Goal: Task Accomplishment & Management: Manage account settings

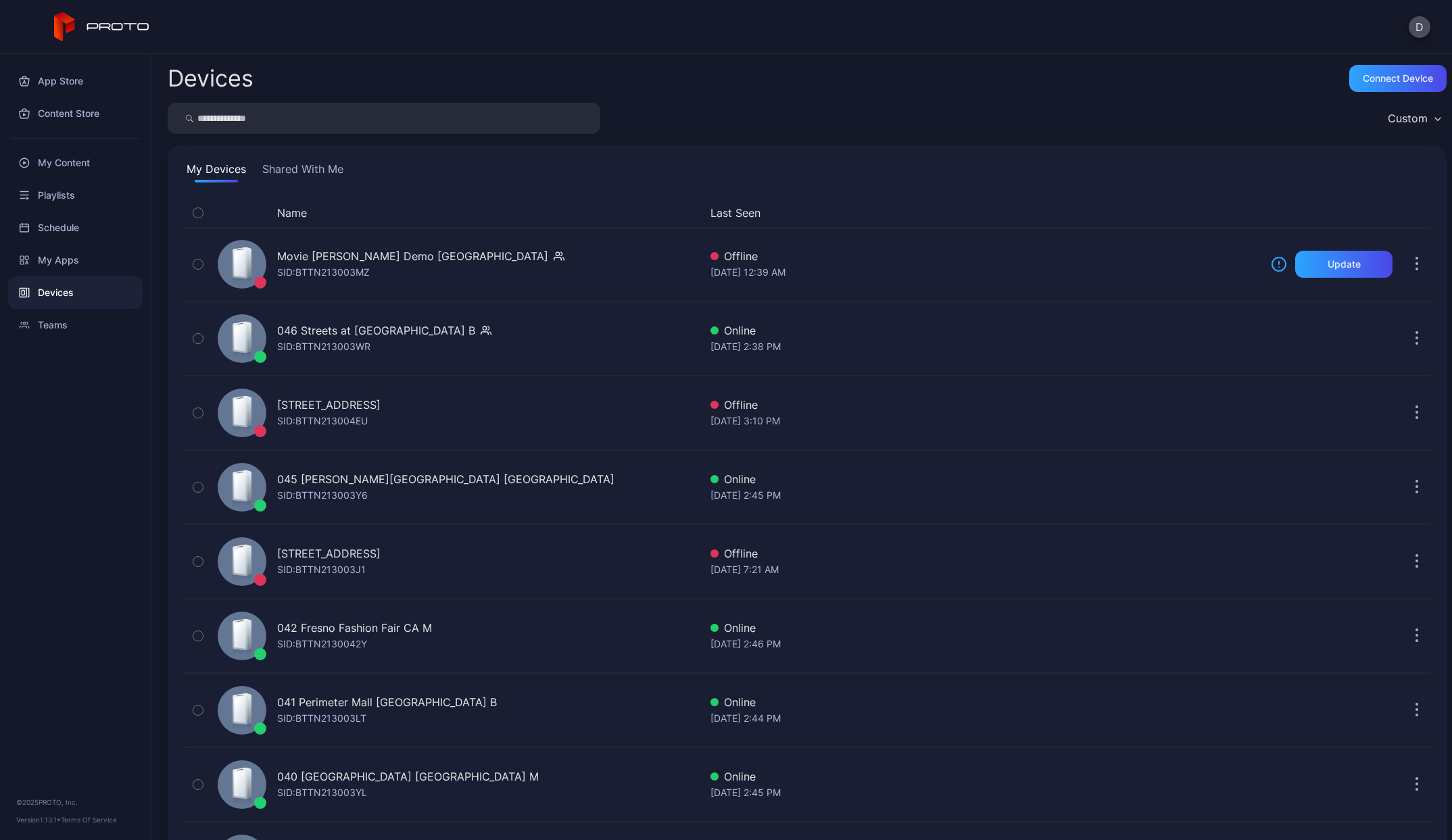
click at [209, 173] on button "My Devices" at bounding box center [217, 172] width 65 height 22
click at [305, 169] on button "Shared With Me" at bounding box center [303, 172] width 86 height 22
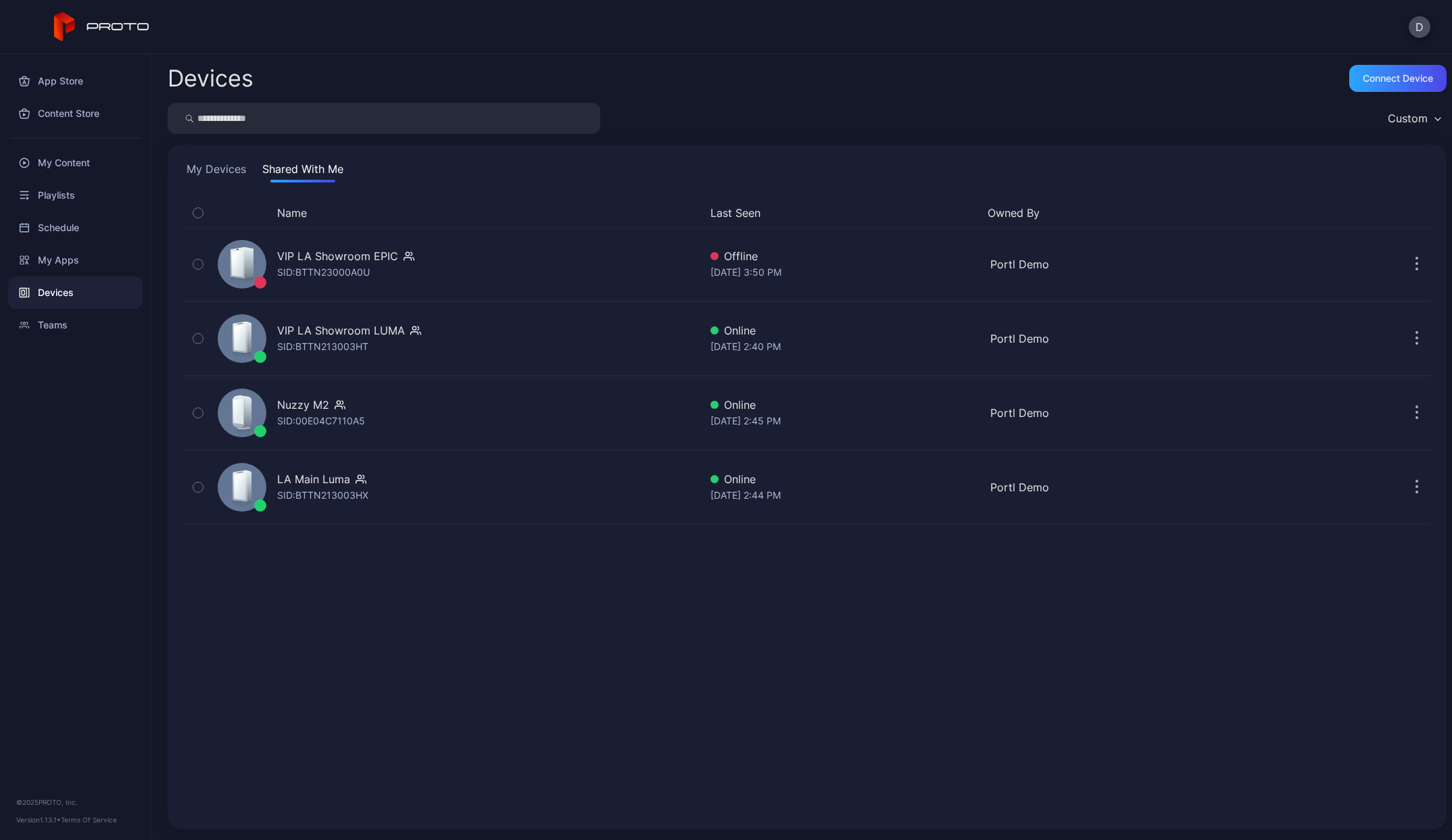
click at [199, 169] on button "My Devices" at bounding box center [217, 172] width 65 height 22
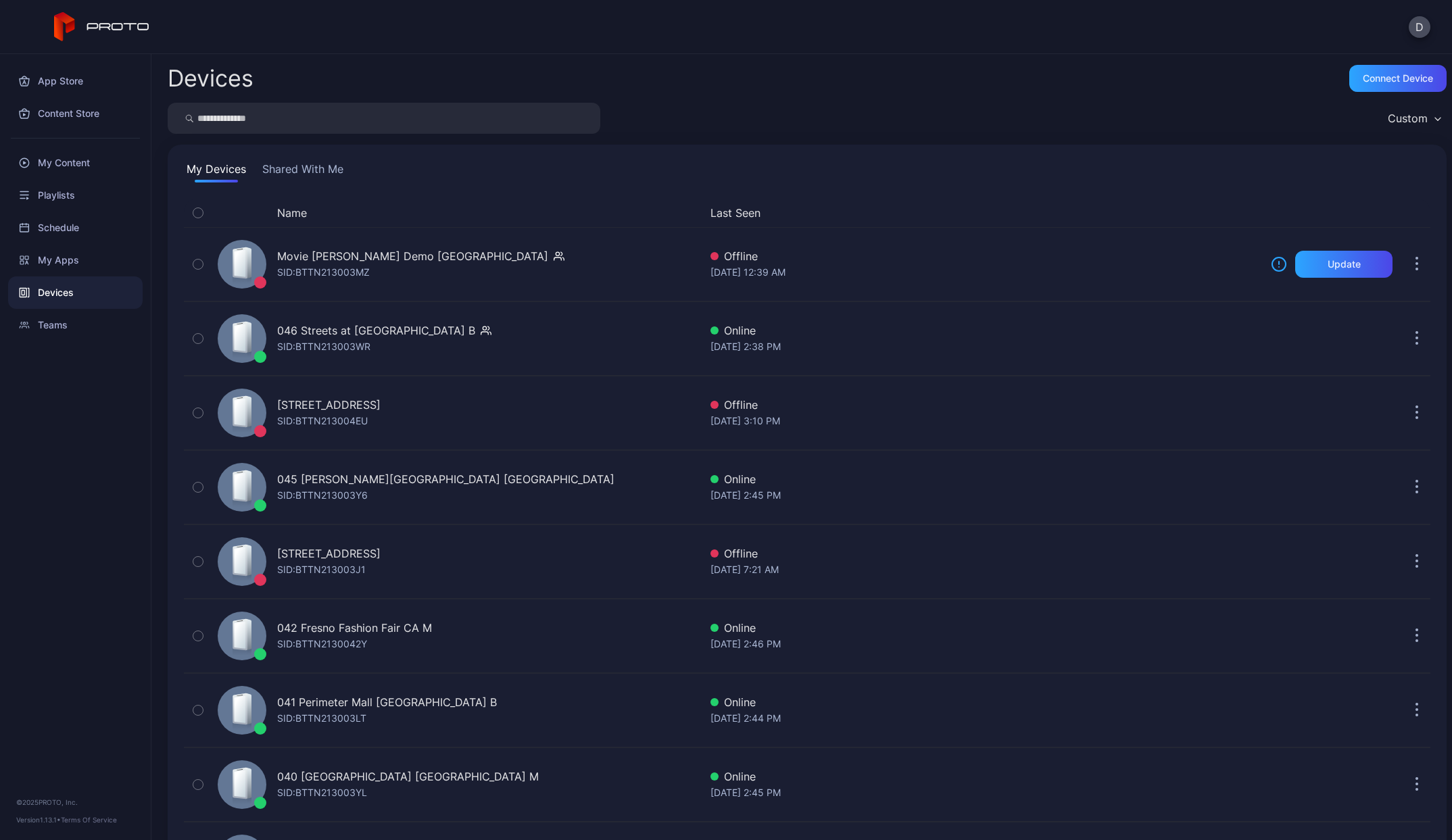
click at [317, 219] on div "Name" at bounding box center [455, 213] width 487 height 17
click at [300, 167] on button "Shared With Me" at bounding box center [303, 172] width 86 height 22
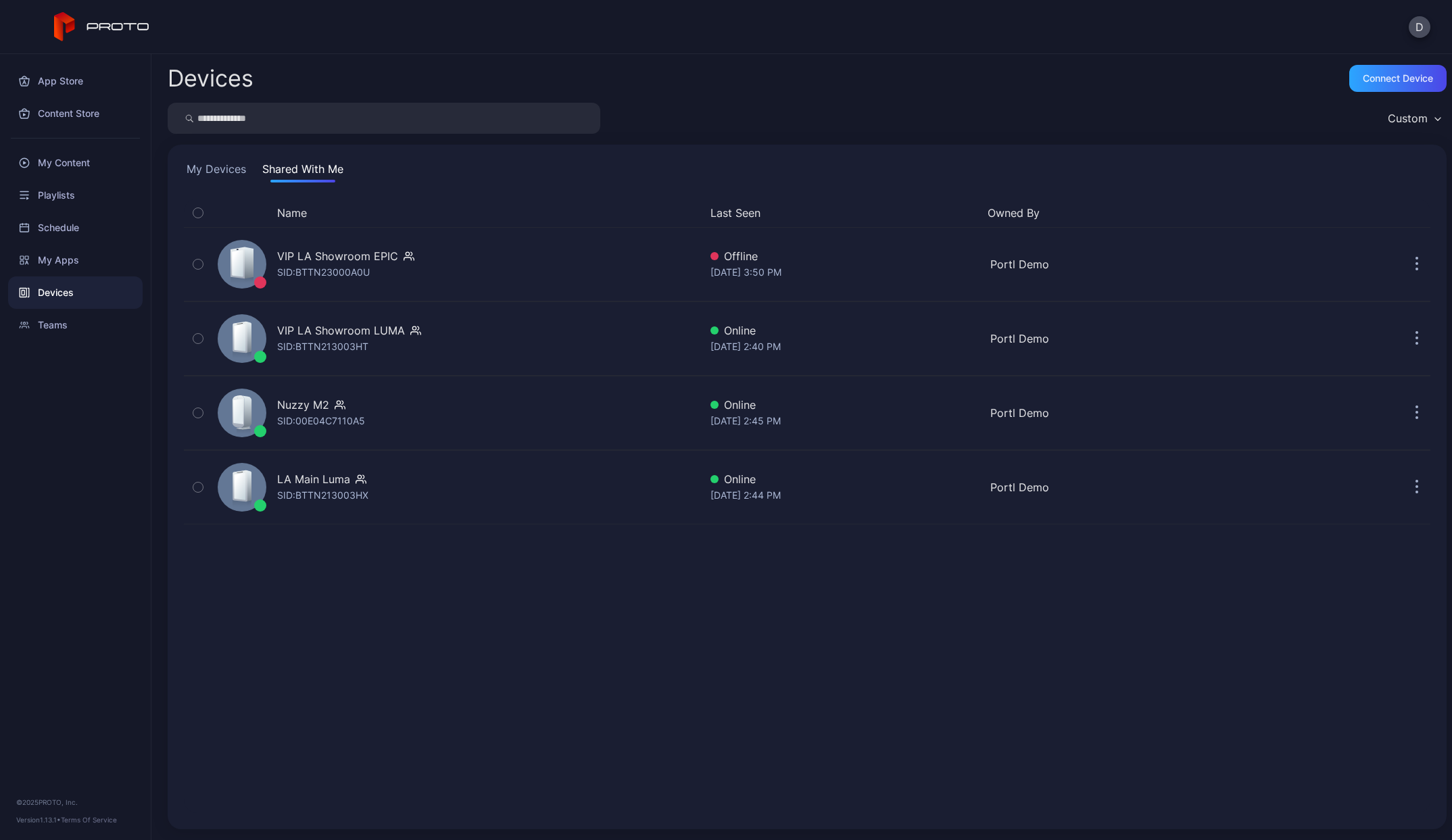
click at [232, 169] on button "My Devices" at bounding box center [217, 172] width 65 height 22
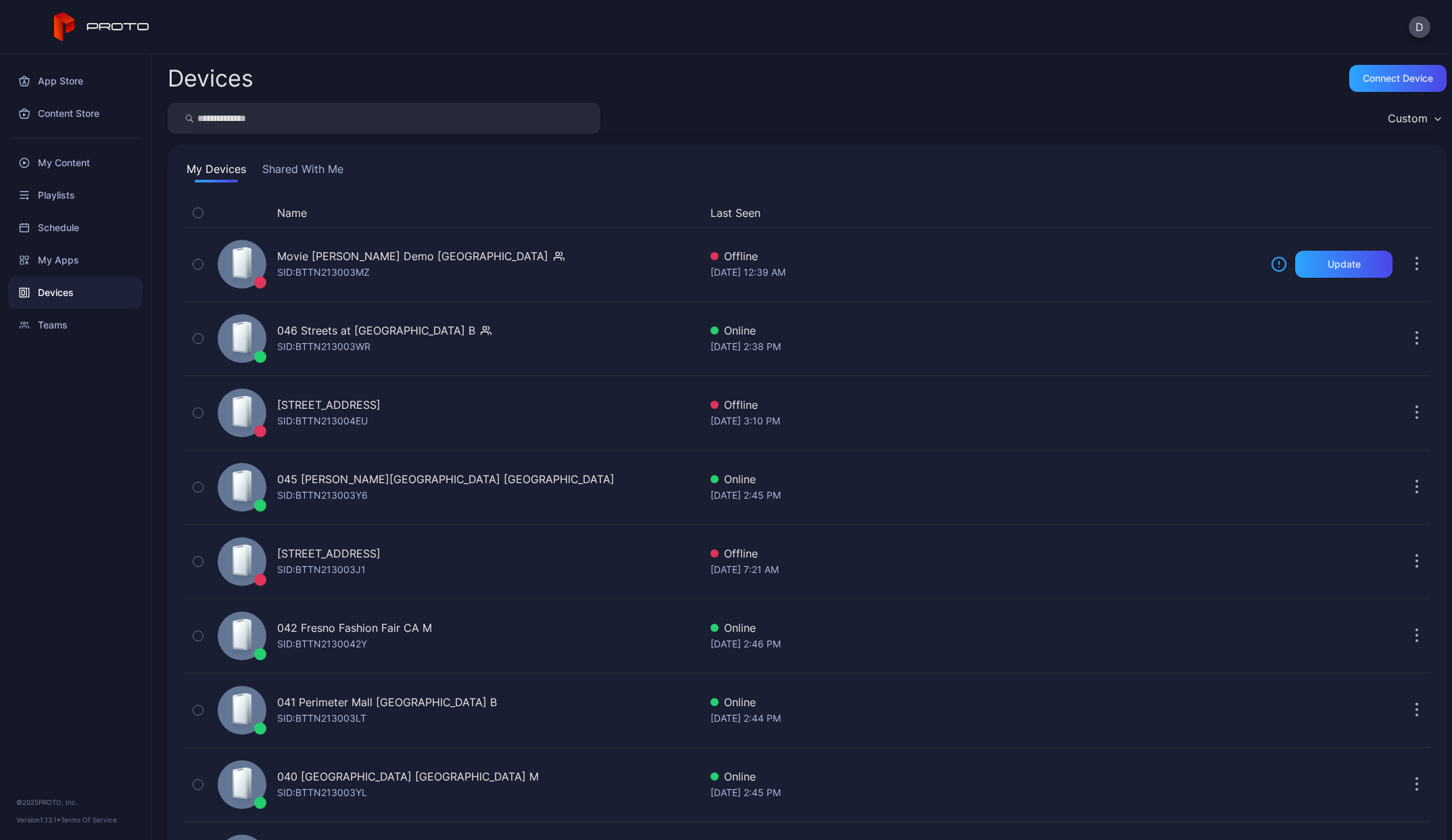
click at [296, 205] on button "Name" at bounding box center [292, 213] width 29 height 17
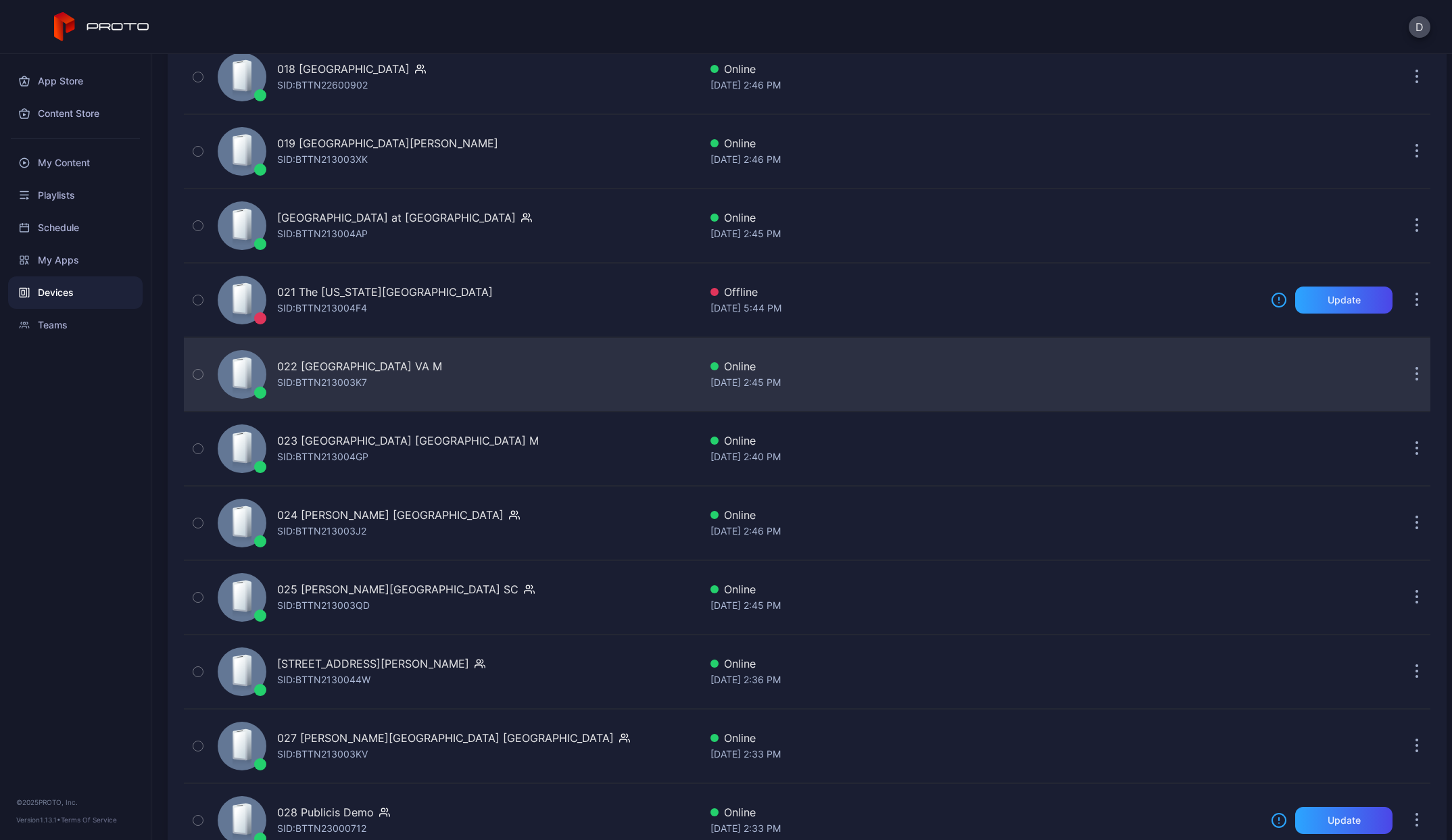
scroll to position [1572, 0]
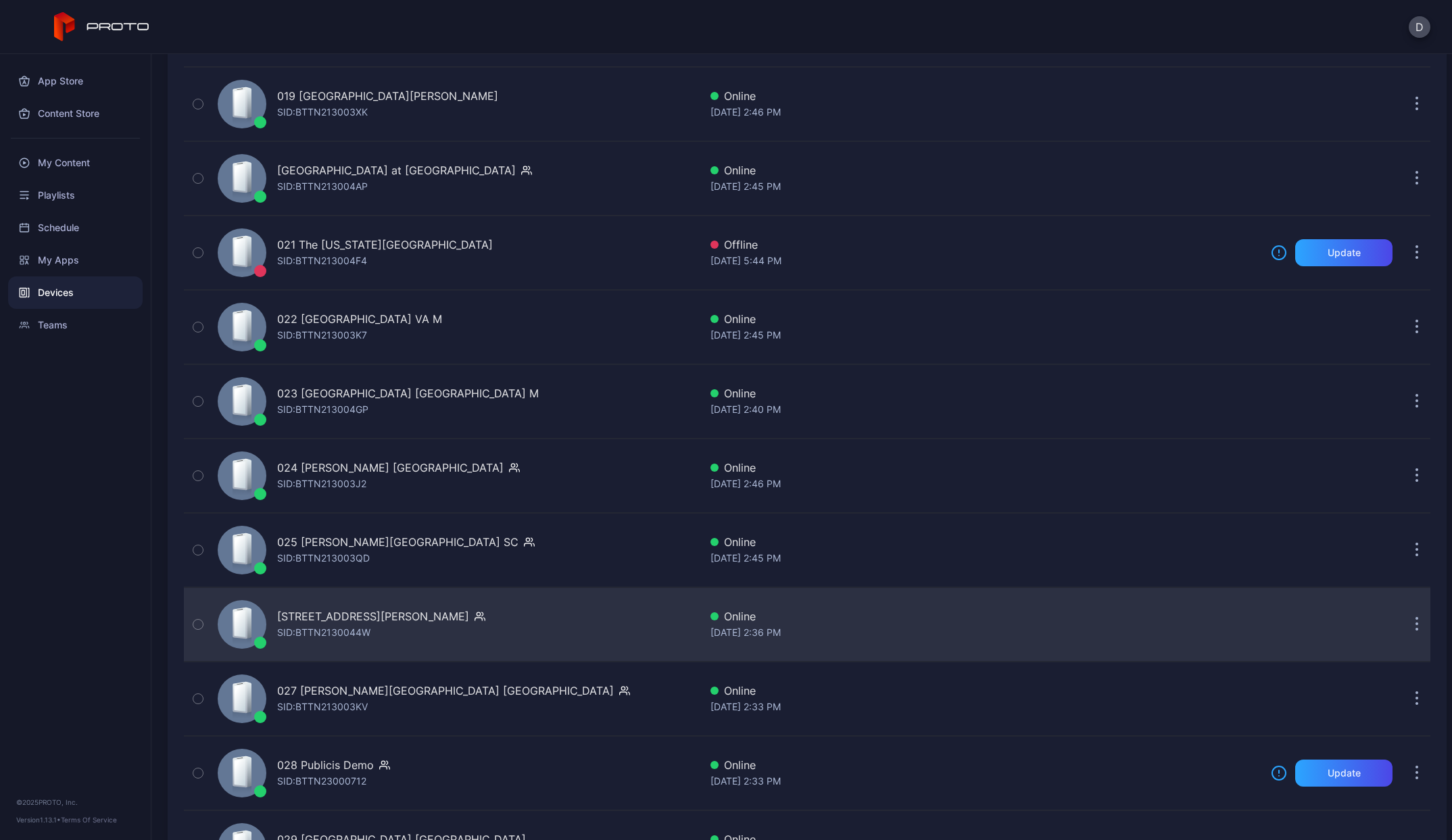
click at [617, 626] on div "[STREET_ADDRESS][PERSON_NAME] SID: BTTN2130044W" at bounding box center [455, 624] width 487 height 68
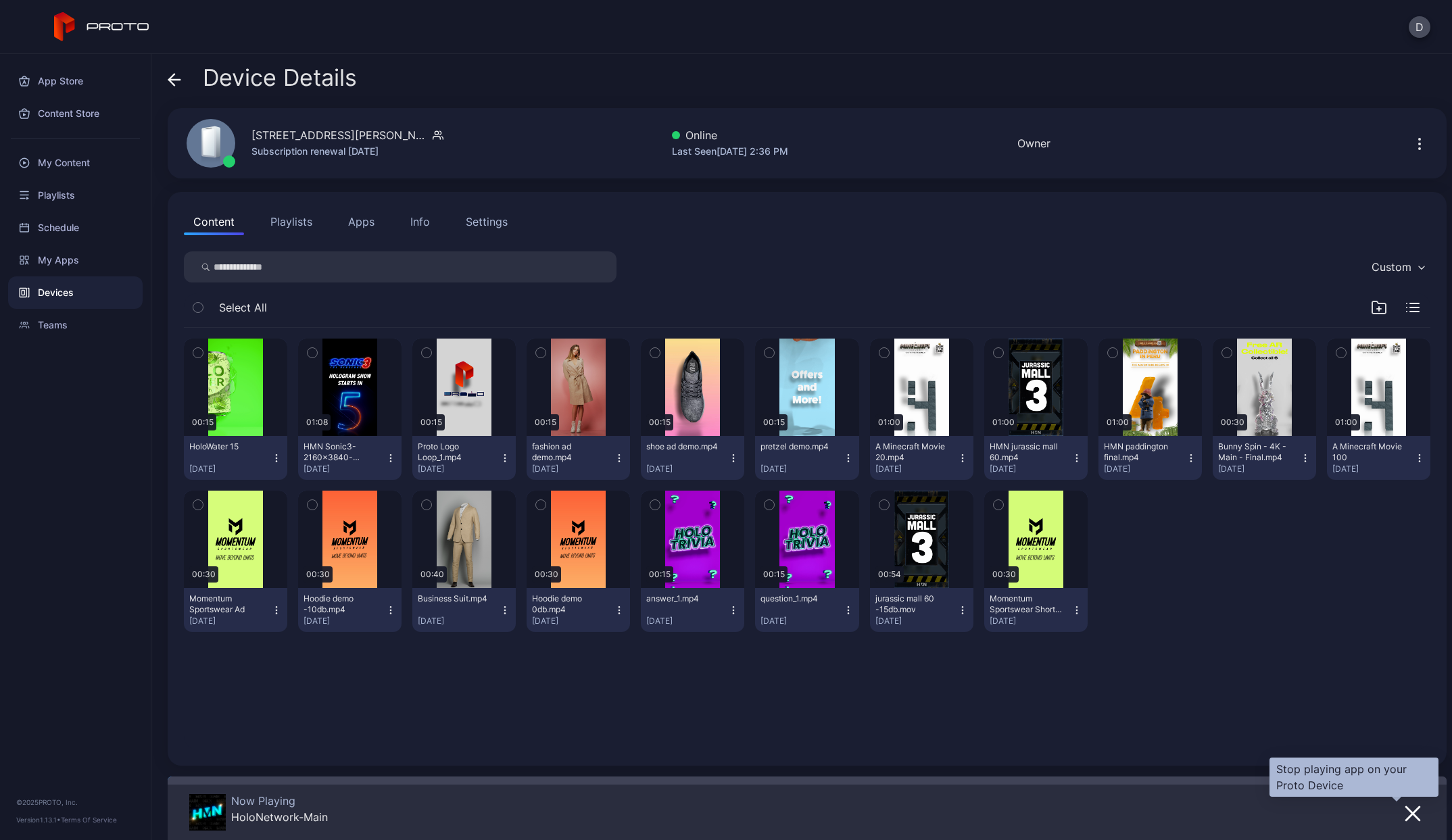
click at [1405, 808] on icon "button" at bounding box center [1413, 814] width 17 height 17
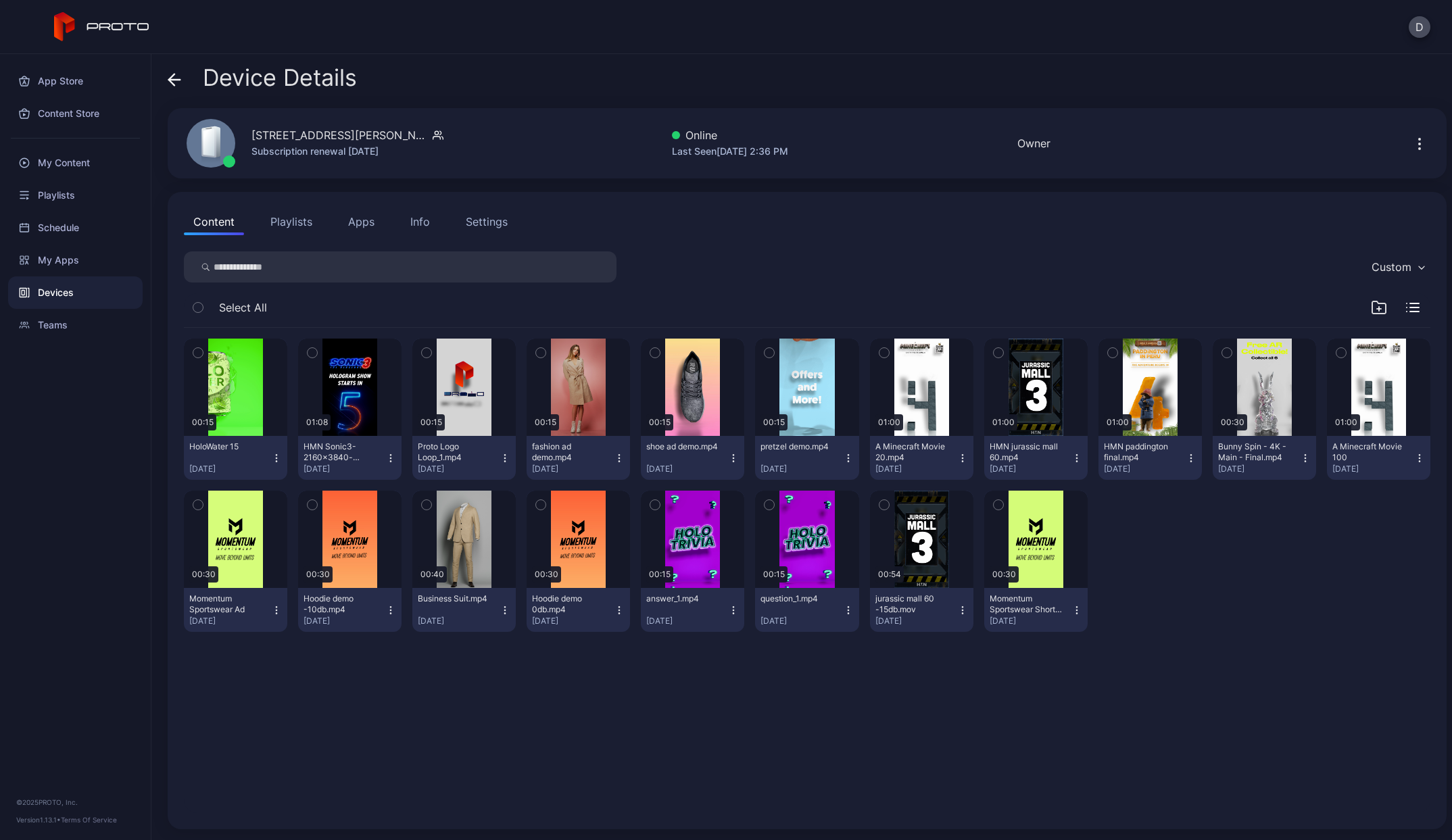
click at [342, 223] on button "Apps" at bounding box center [361, 222] width 45 height 27
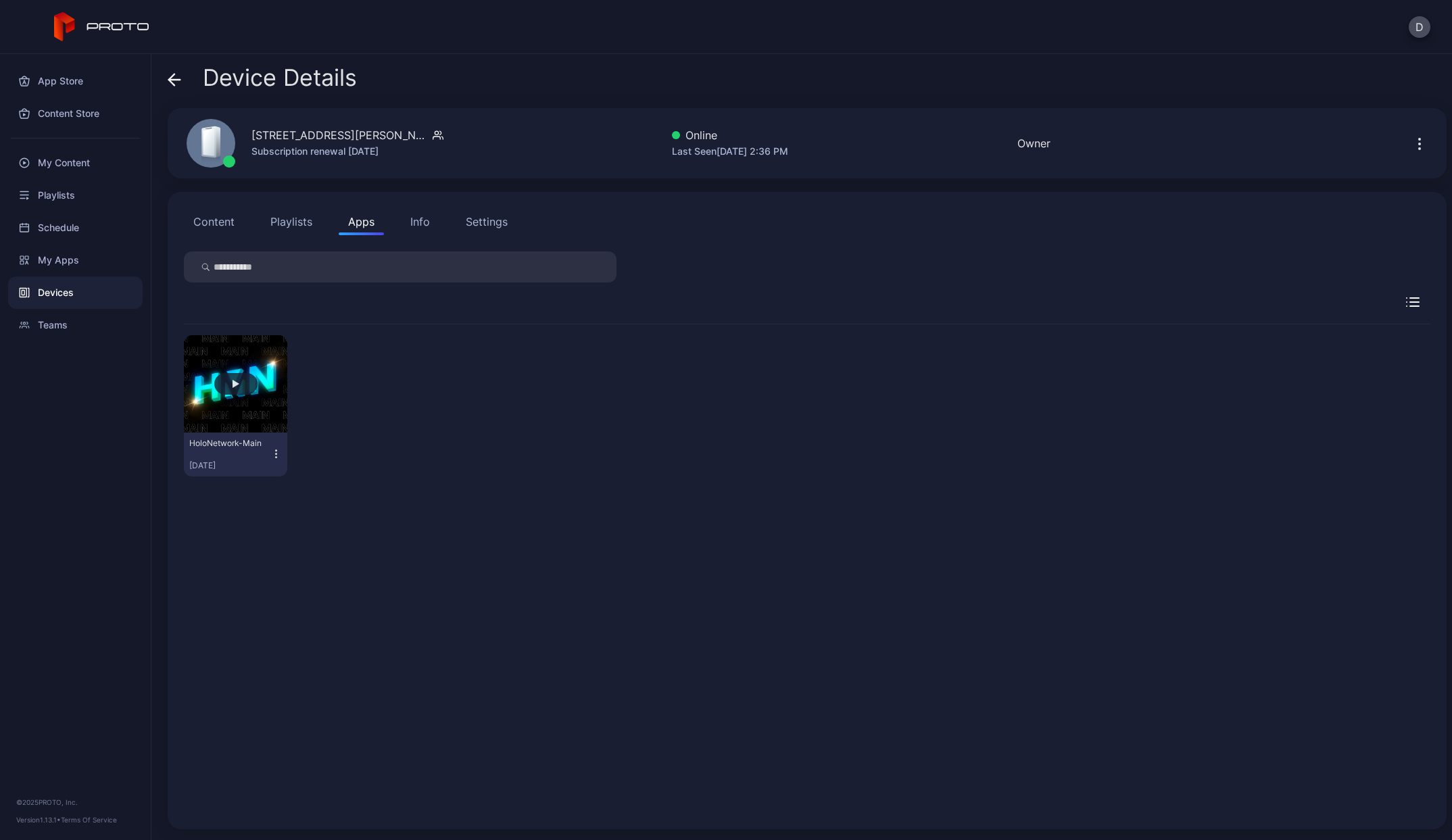
click at [229, 400] on button "button" at bounding box center [235, 383] width 103 height 97
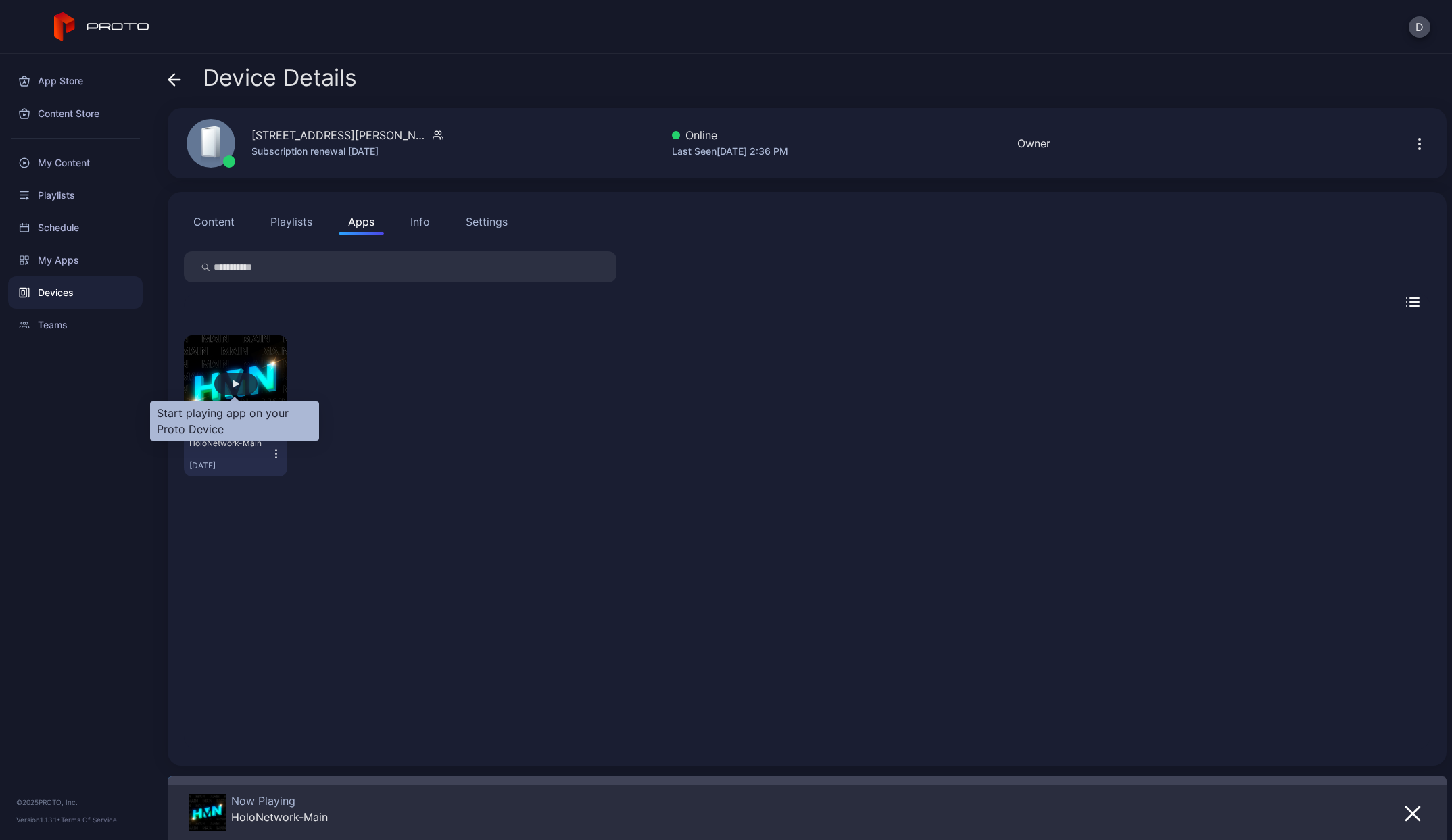
click at [232, 381] on div "button" at bounding box center [235, 383] width 7 height 8
click at [893, 473] on div "HoloNetwork-Main [DATE]" at bounding box center [807, 406] width 1246 height 163
click at [174, 87] on span at bounding box center [175, 77] width 14 height 25
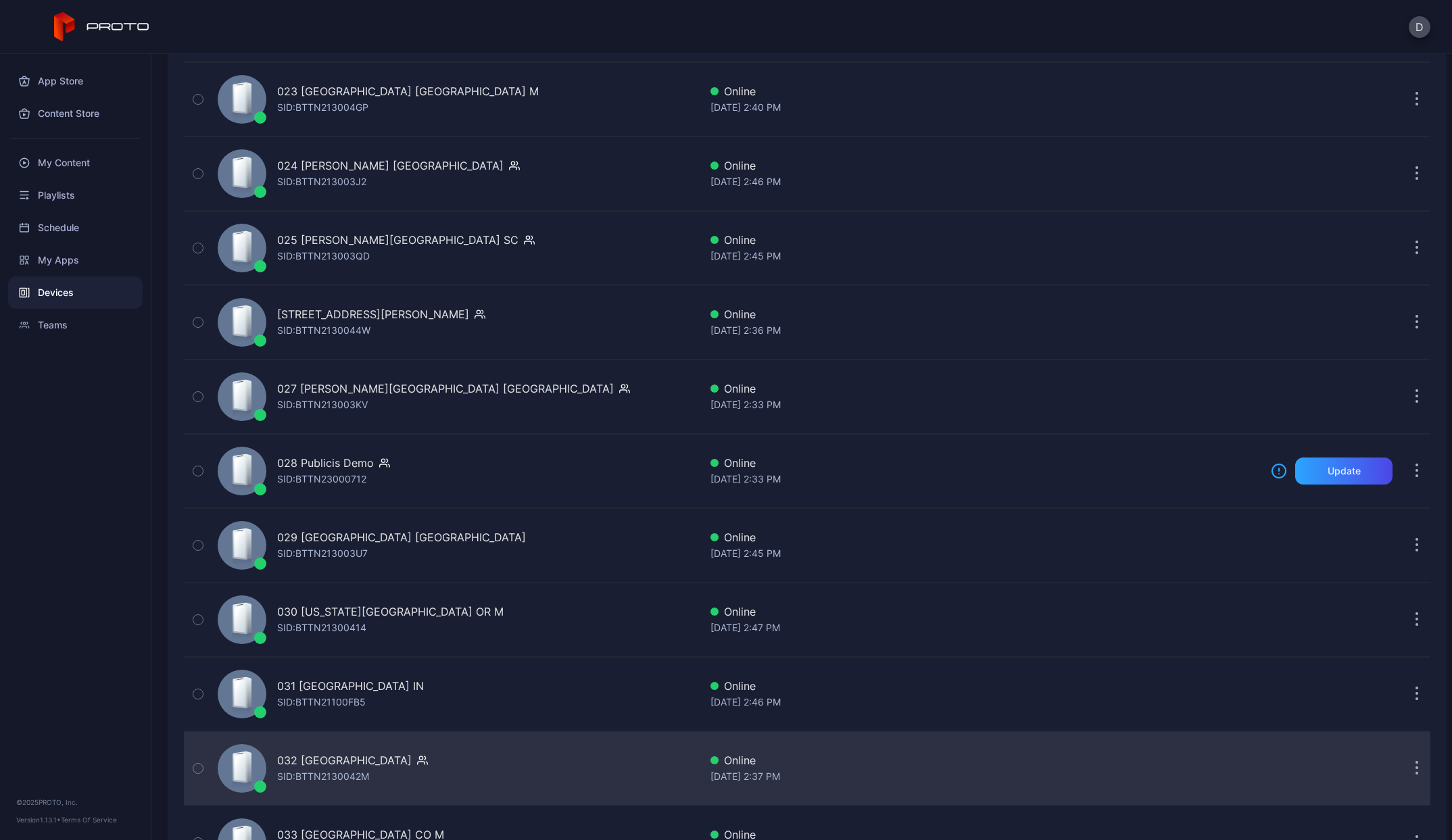
scroll to position [2231, 0]
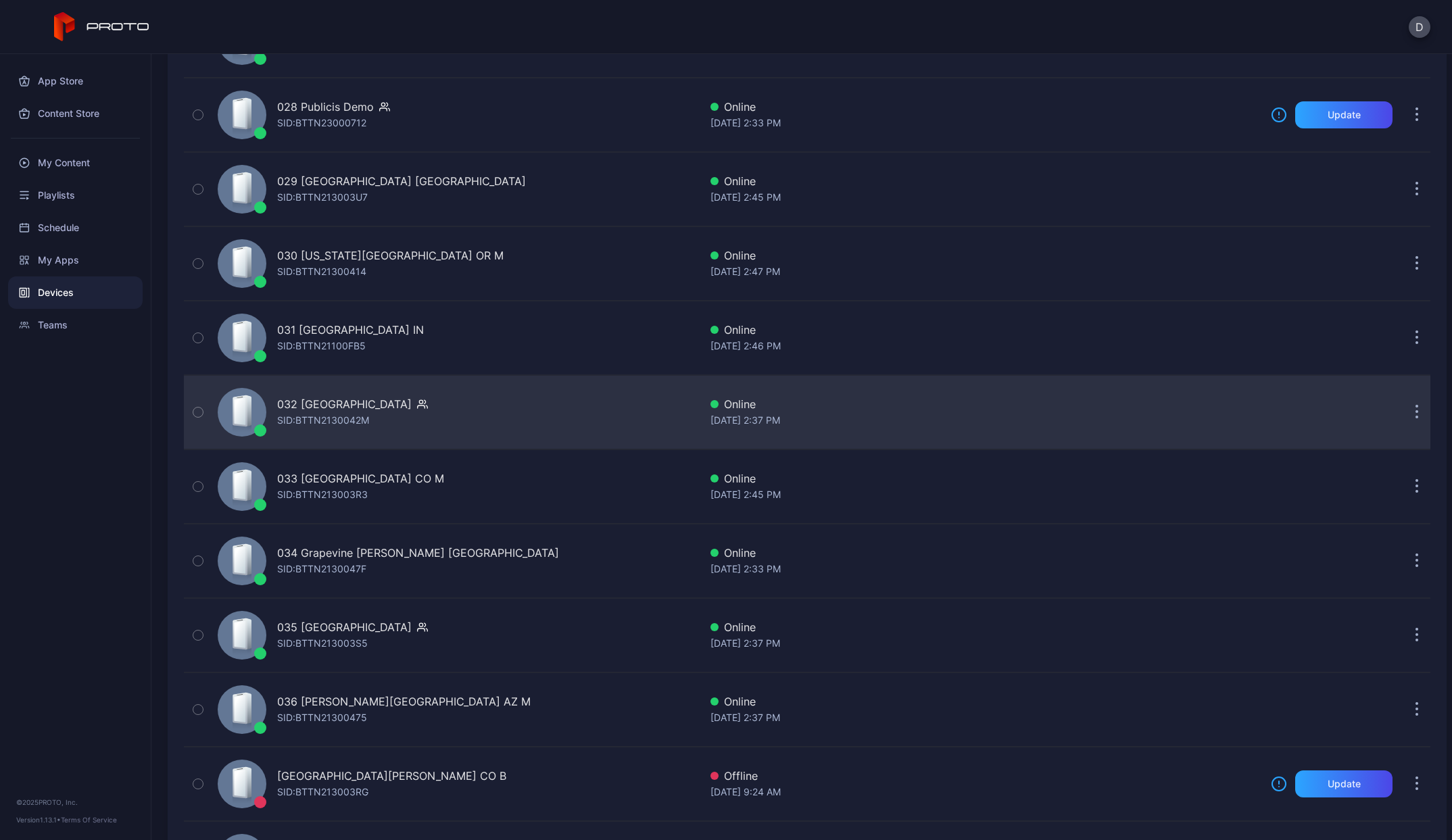
click at [582, 419] on div "032 [GEOGRAPHIC_DATA] SID: BTTN2130042M" at bounding box center [455, 412] width 487 height 68
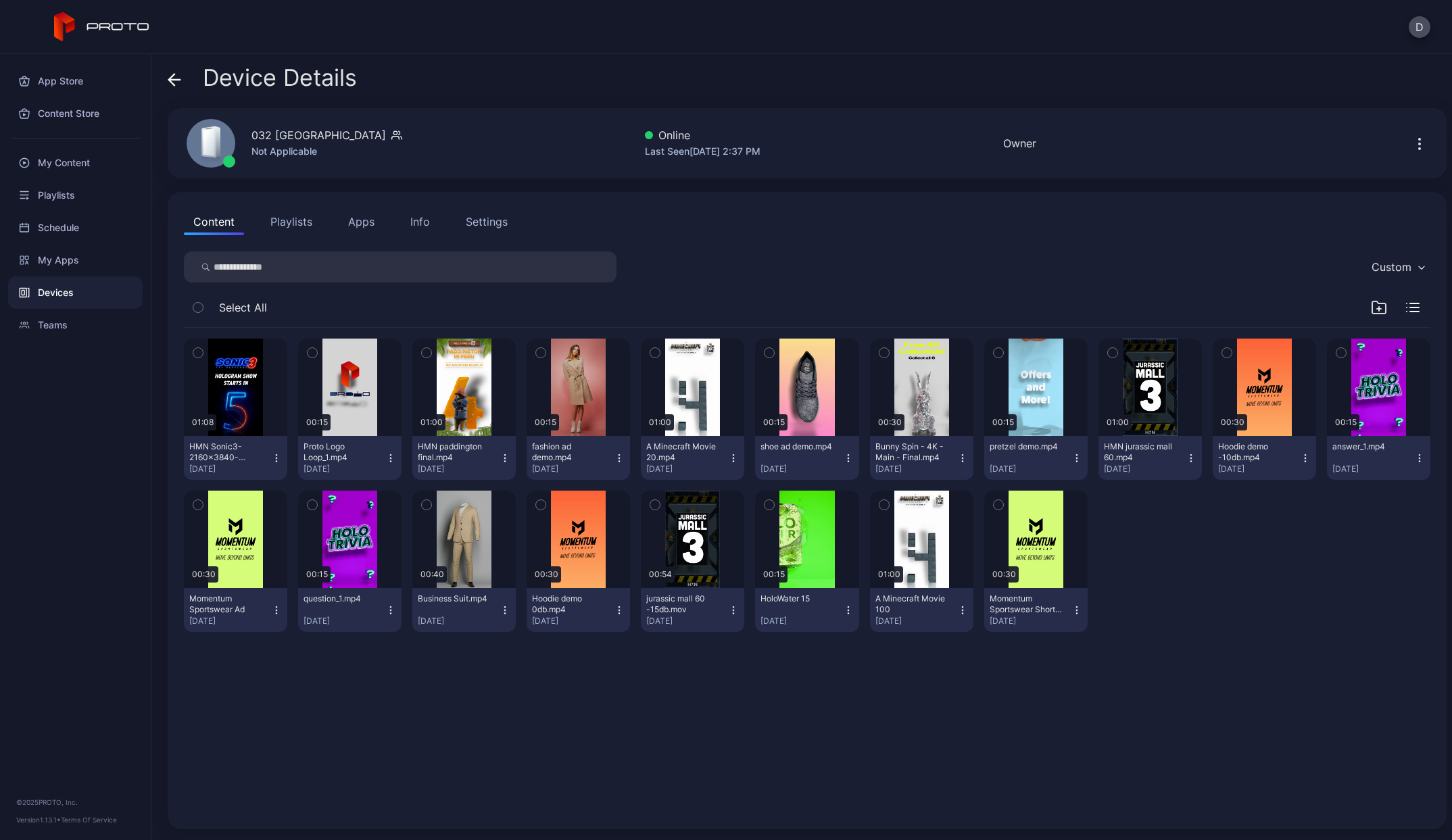
click at [369, 228] on button "Apps" at bounding box center [361, 222] width 45 height 27
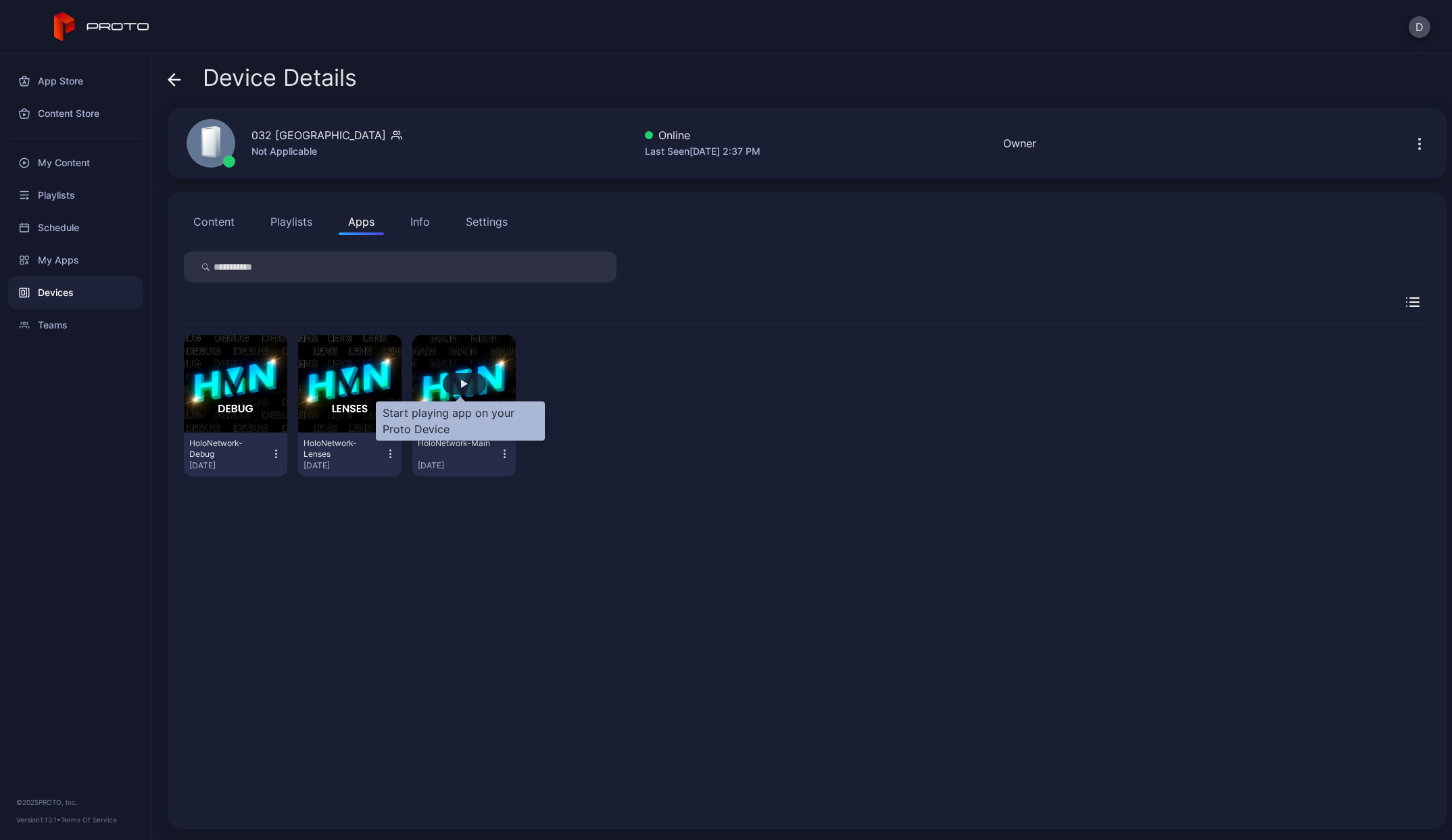
click at [461, 382] on div "button" at bounding box center [464, 383] width 7 height 8
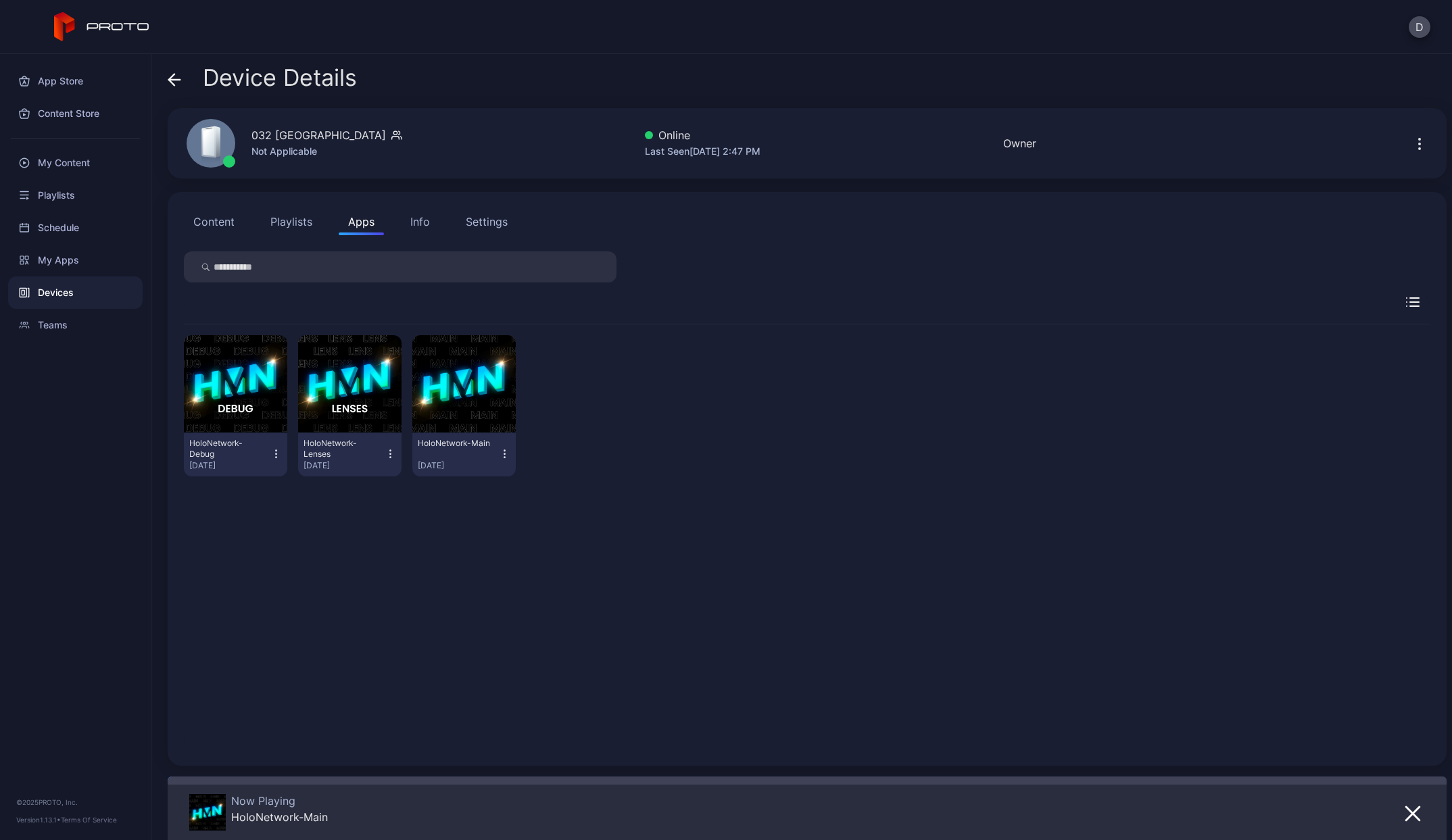
click at [170, 80] on icon at bounding box center [172, 79] width 6 height 12
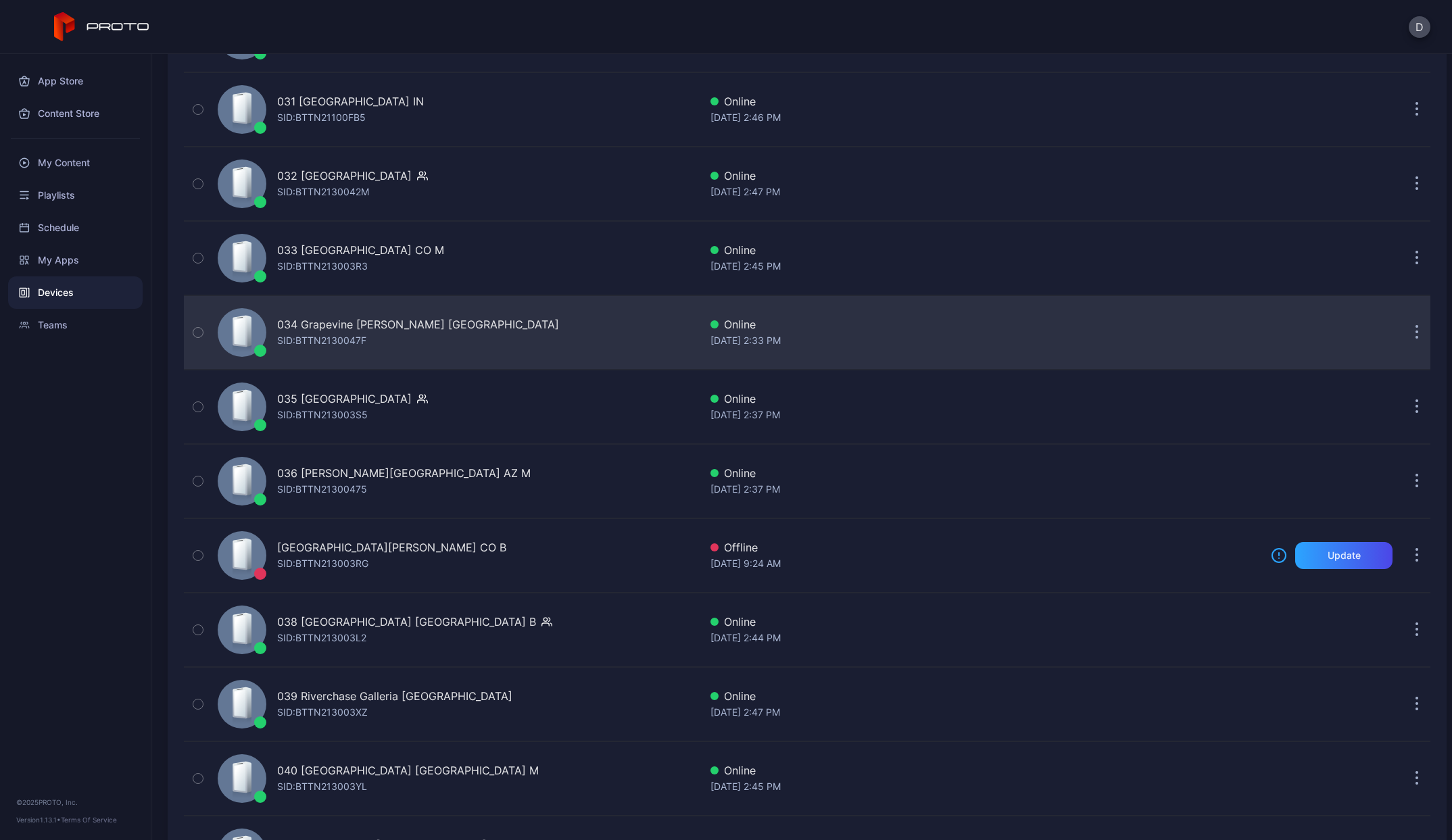
scroll to position [2438, 0]
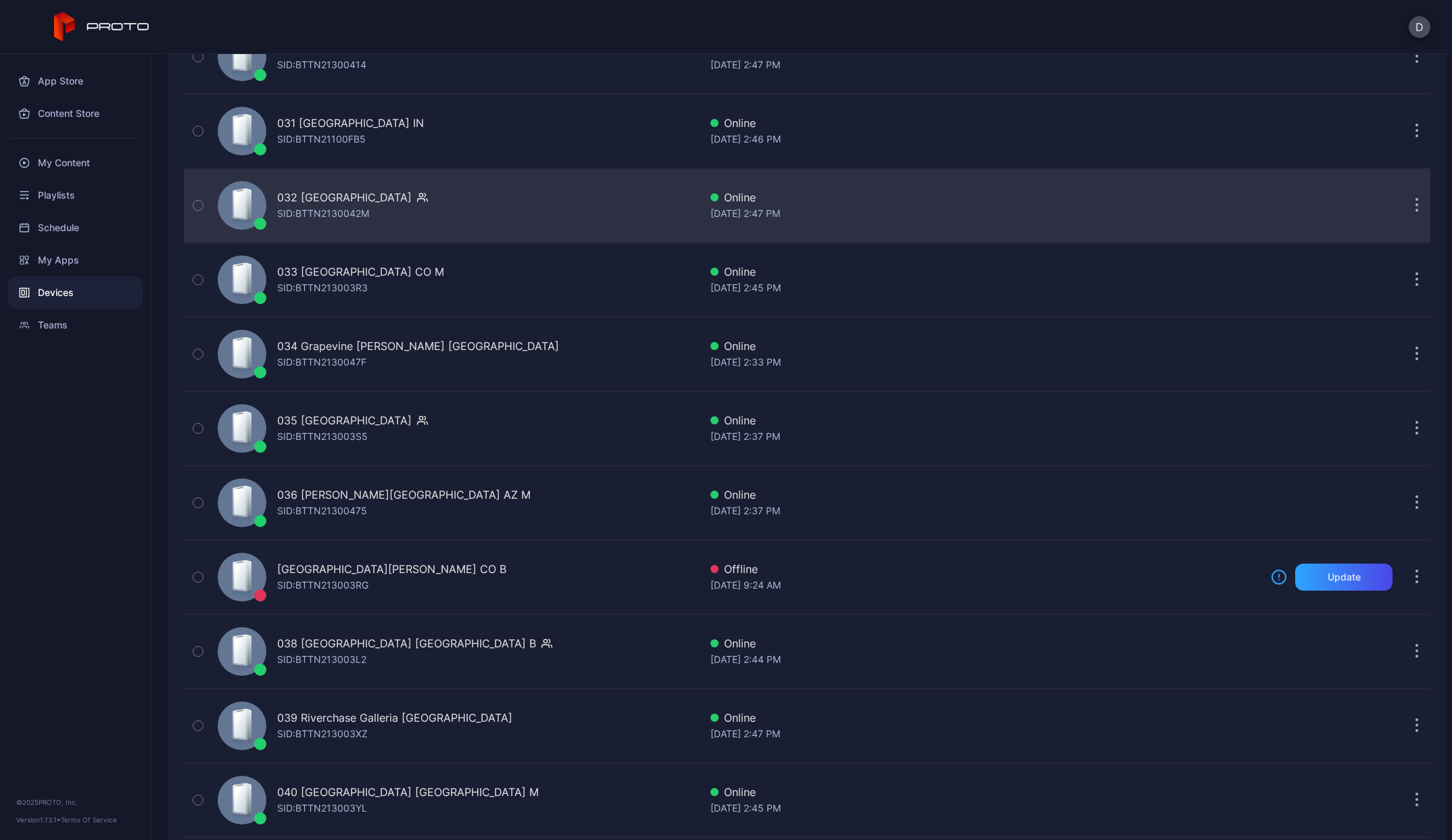
click at [329, 206] on div "SID: BTTN2130042M" at bounding box center [324, 214] width 92 height 17
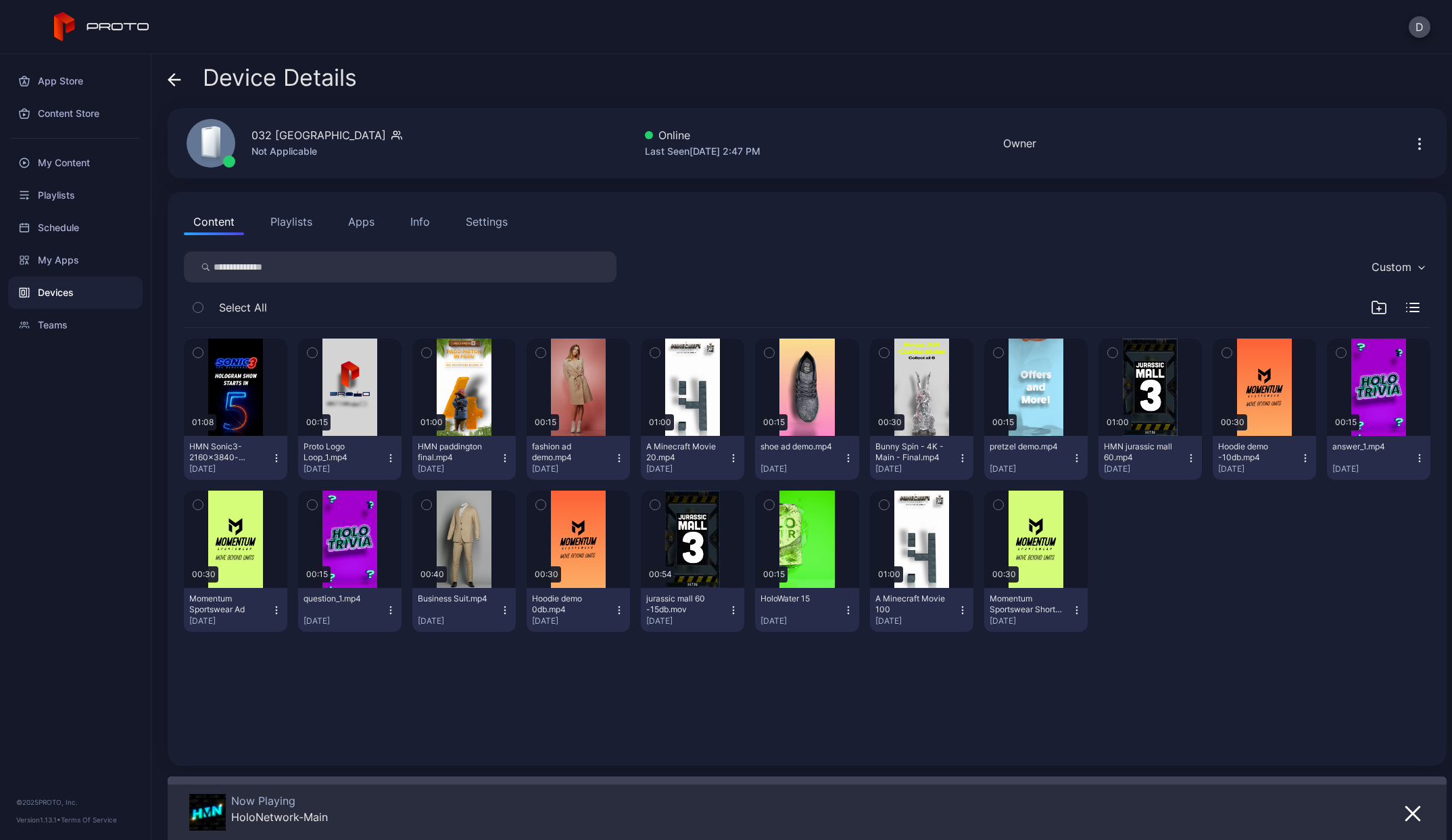
click at [490, 216] on div "Settings" at bounding box center [486, 222] width 42 height 17
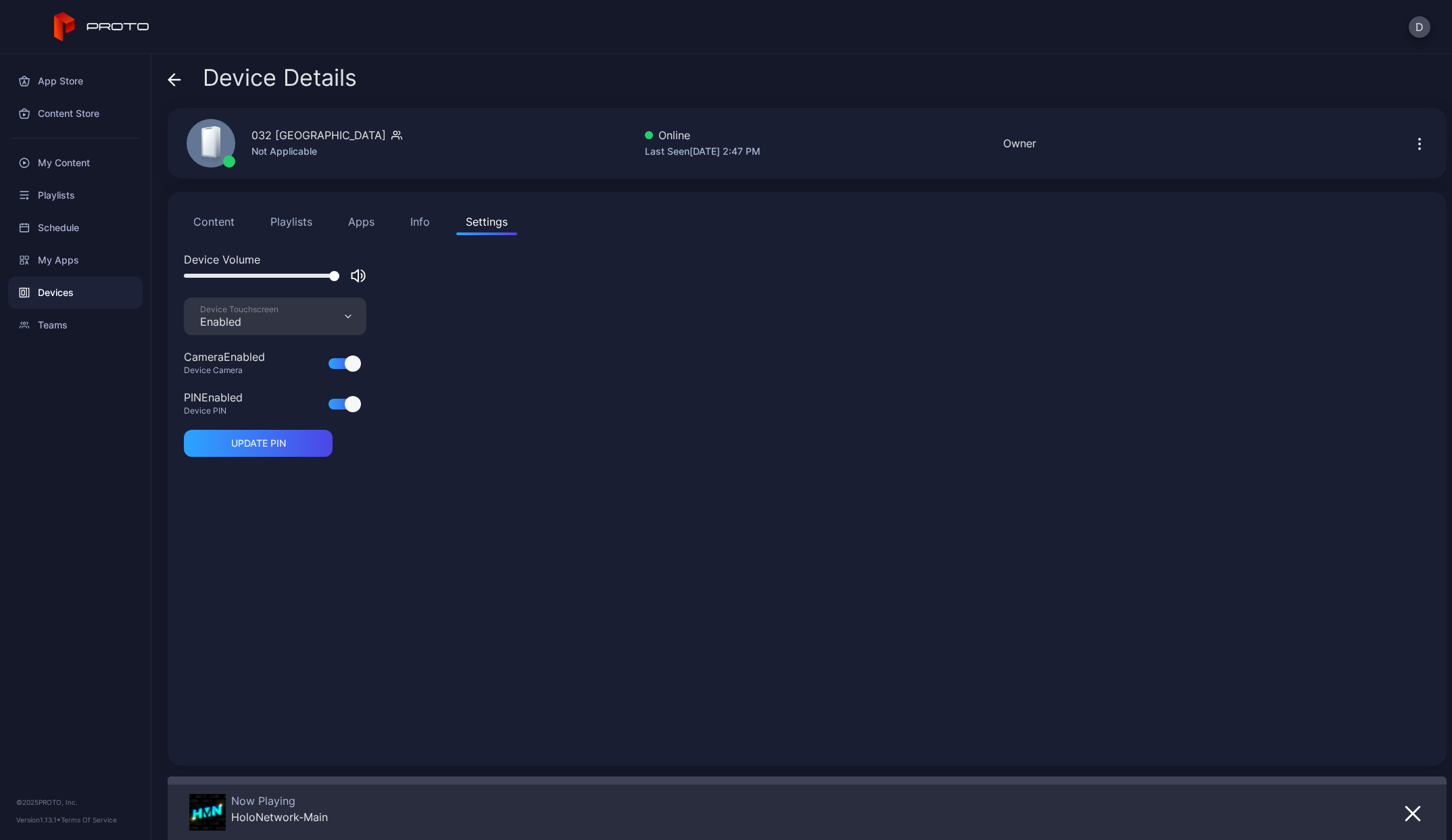
click at [405, 220] on button "Info" at bounding box center [420, 222] width 38 height 27
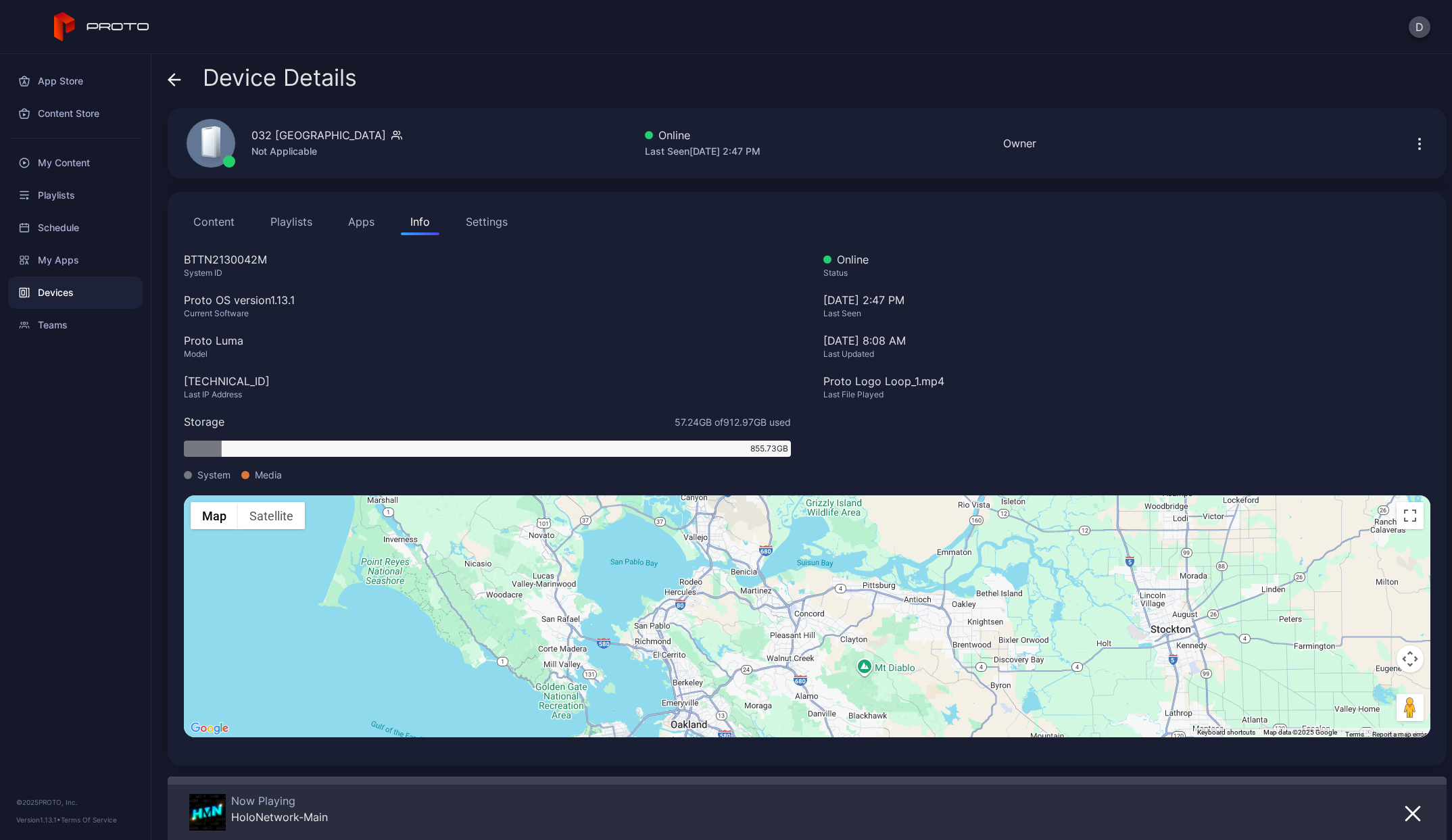
click at [501, 225] on div "Settings" at bounding box center [486, 222] width 42 height 17
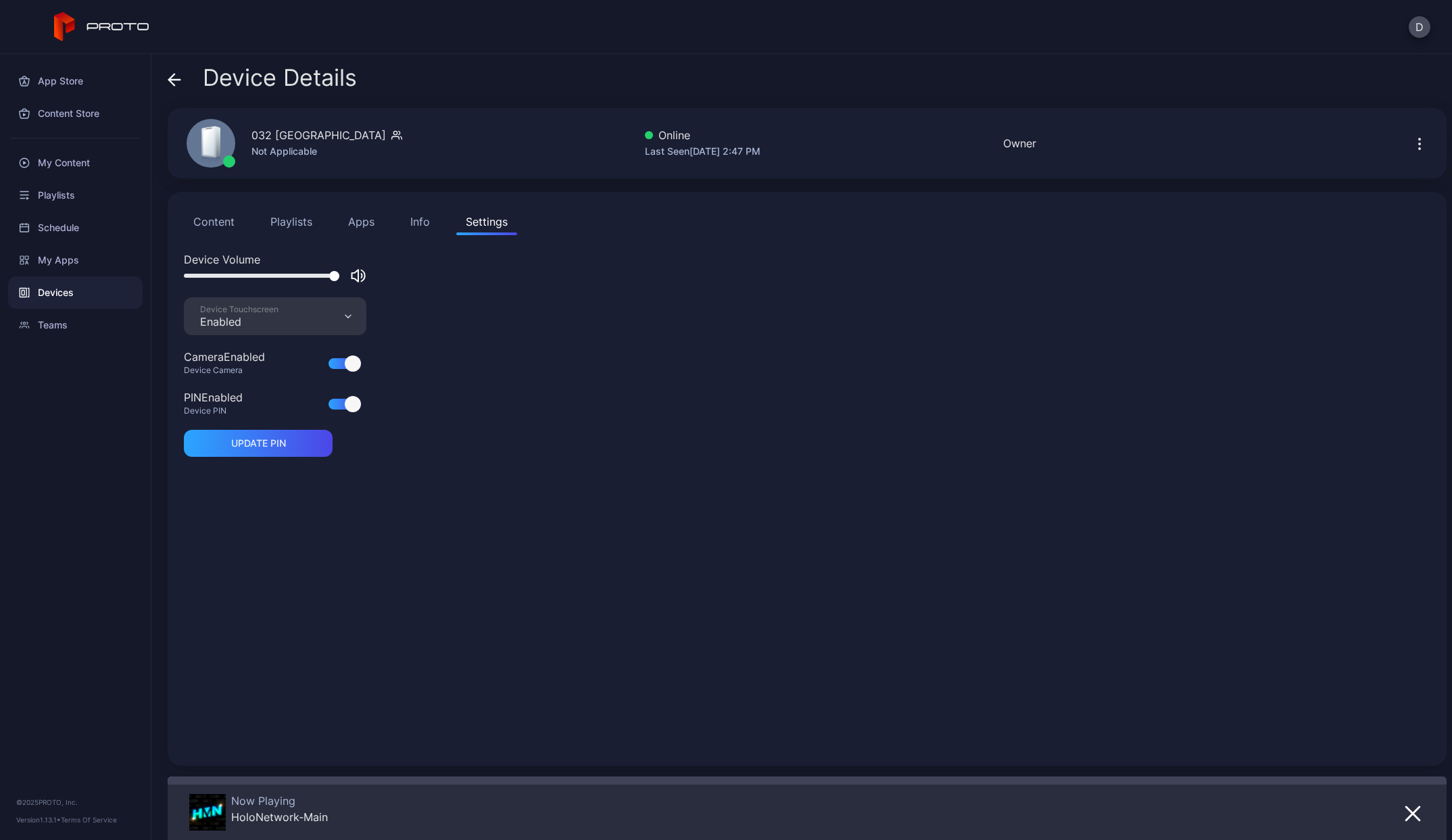
click at [347, 313] on div "Device Touchscreen Enabled" at bounding box center [275, 316] width 182 height 38
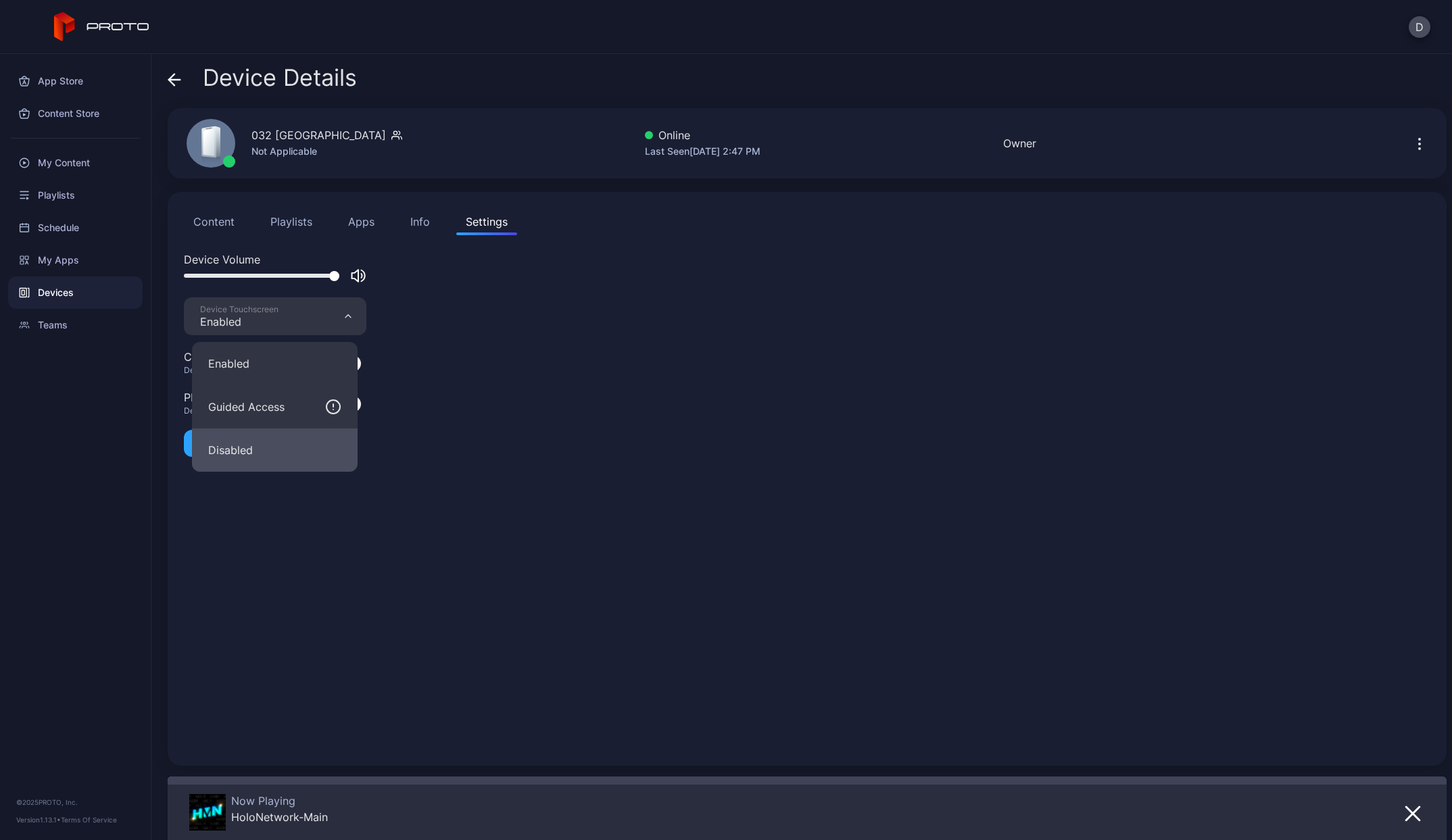
click at [266, 445] on button "Disabled" at bounding box center [275, 450] width 166 height 43
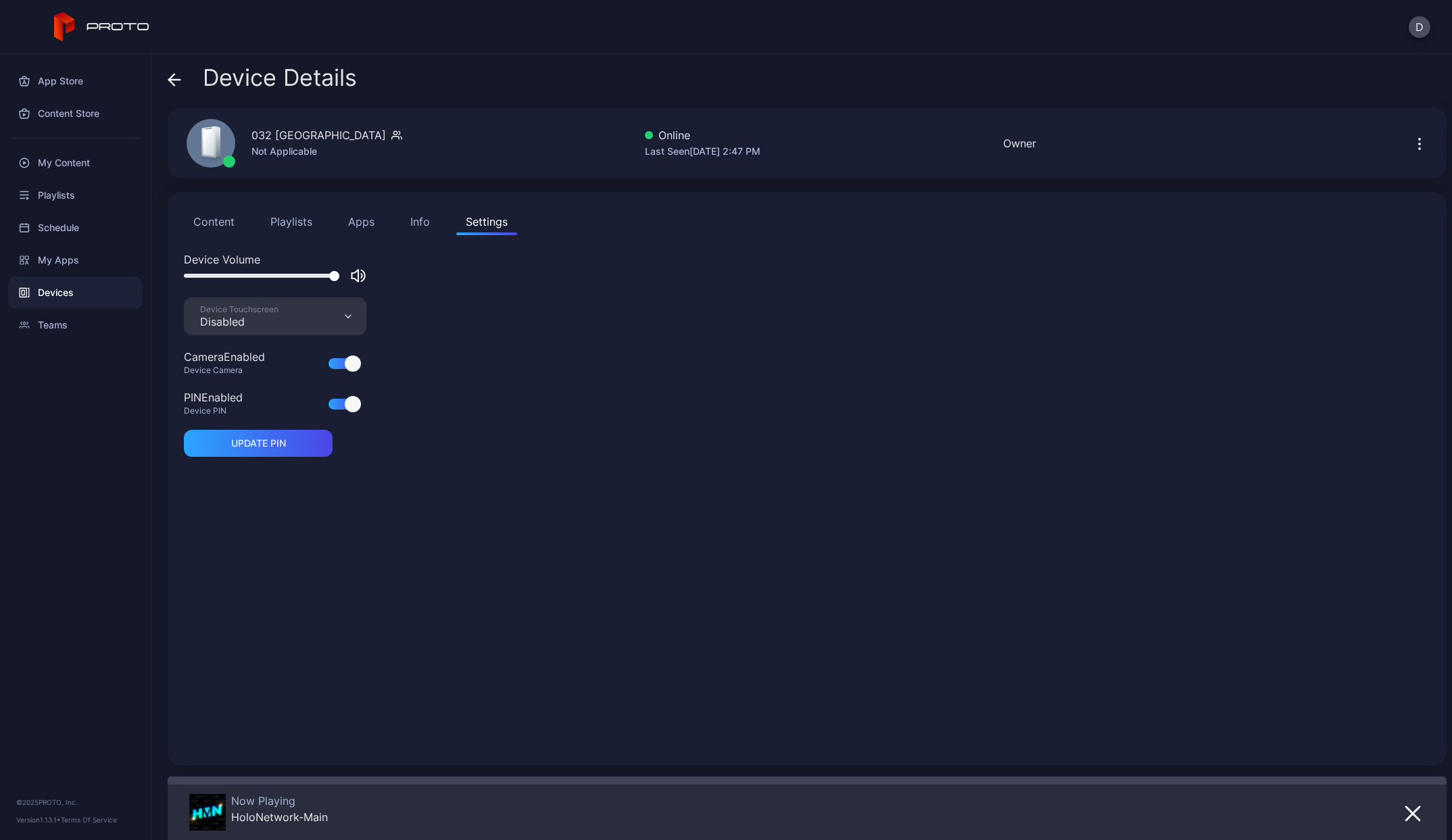
click at [481, 358] on div "Device Volume Device Touchscreen Disabled Camera Enabled Device Camera PIN Enab…" at bounding box center [807, 500] width 1246 height 498
click at [422, 219] on div "Info" at bounding box center [421, 222] width 20 height 17
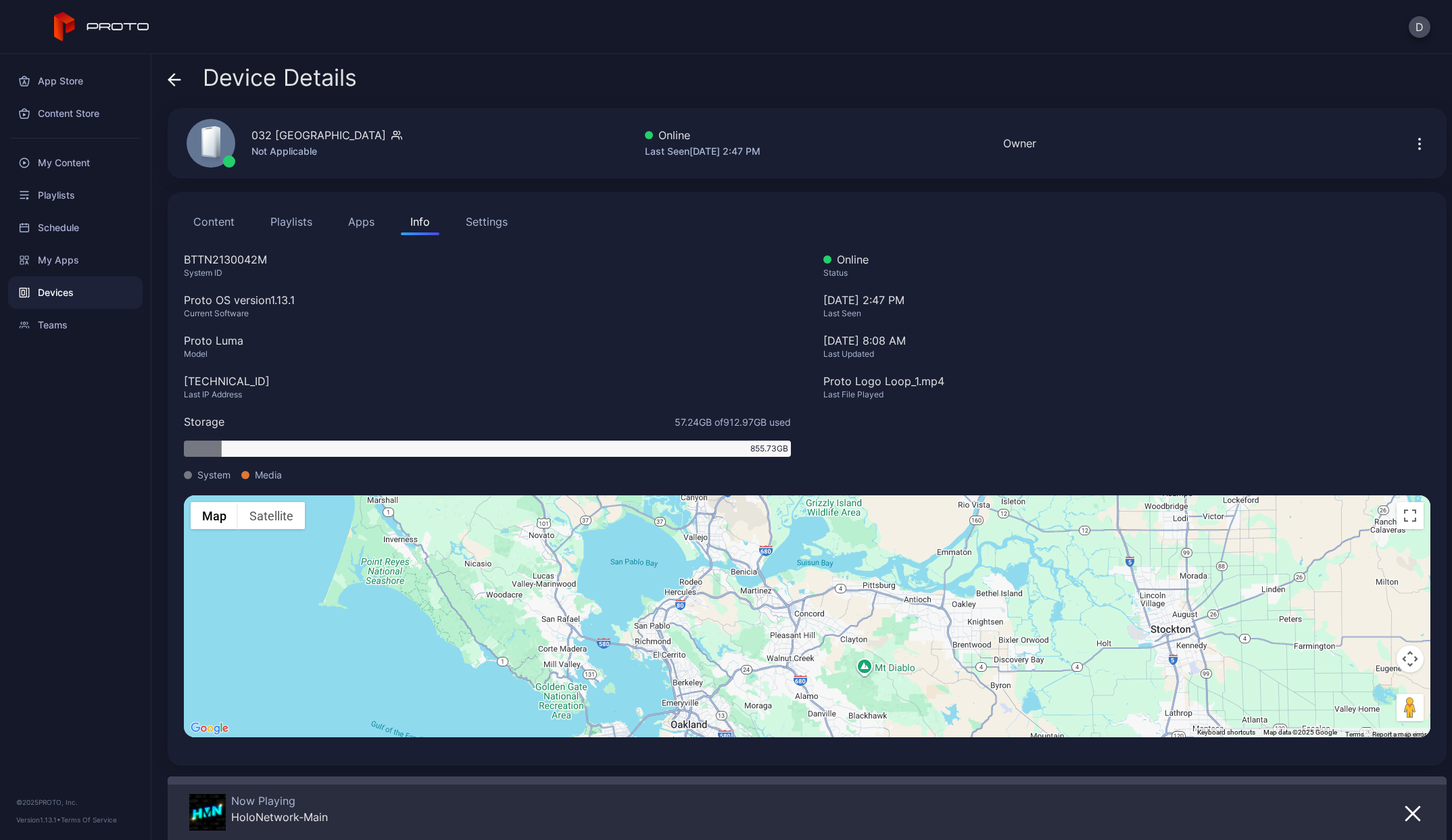
click at [353, 222] on button "Apps" at bounding box center [361, 222] width 45 height 27
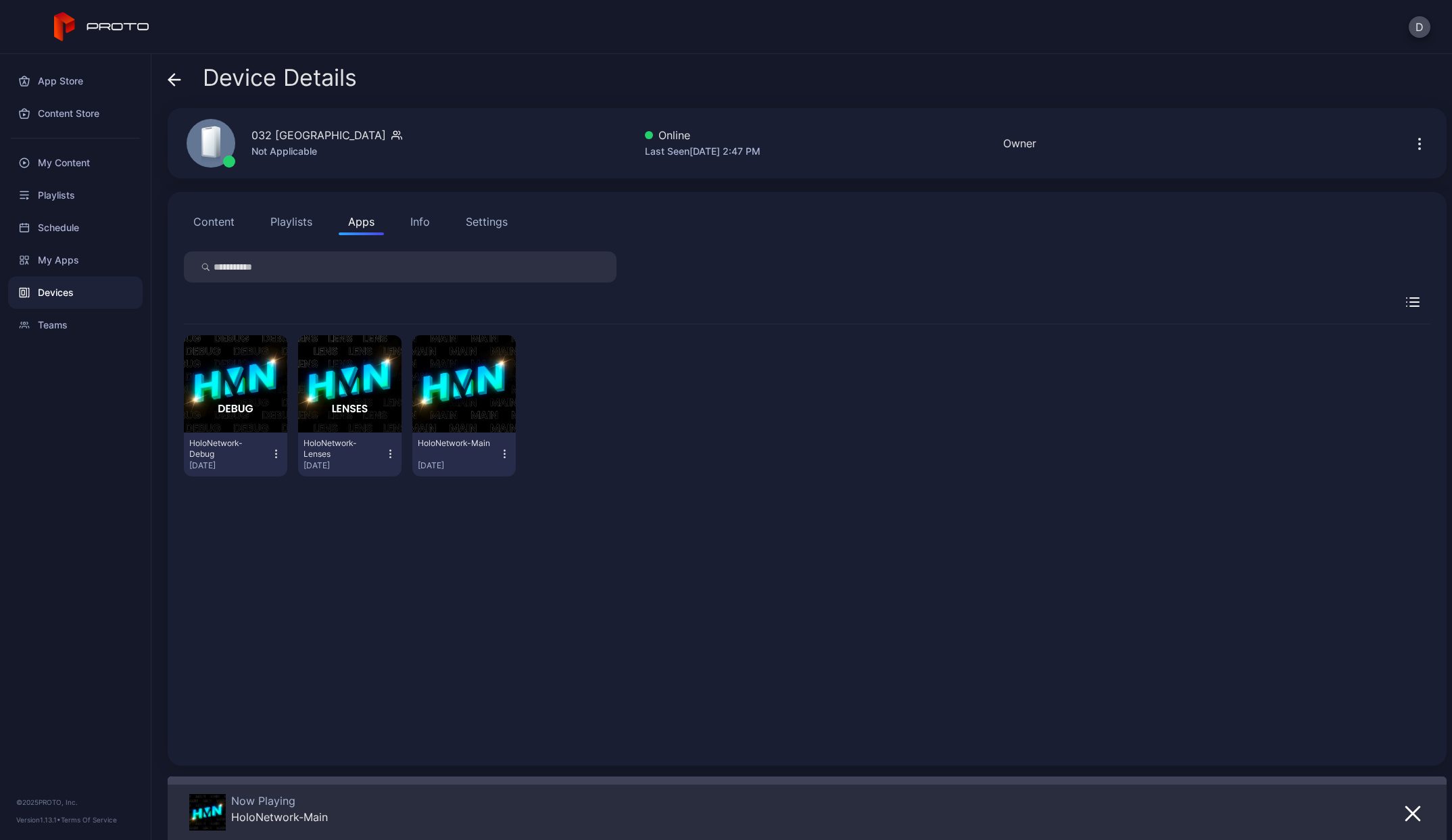
click at [282, 225] on button "Playlists" at bounding box center [291, 222] width 61 height 27
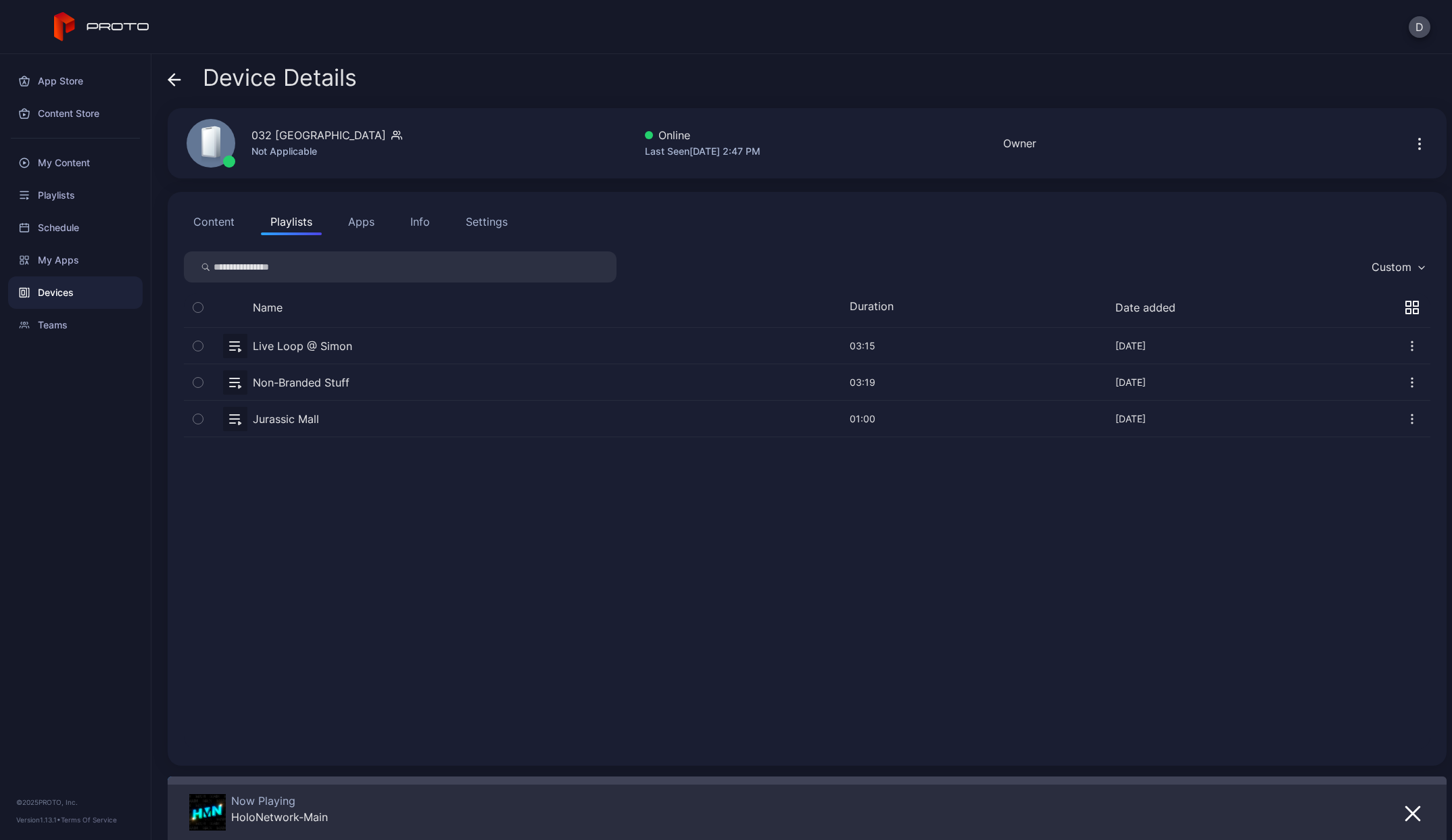
click at [210, 227] on button "Content" at bounding box center [214, 222] width 60 height 27
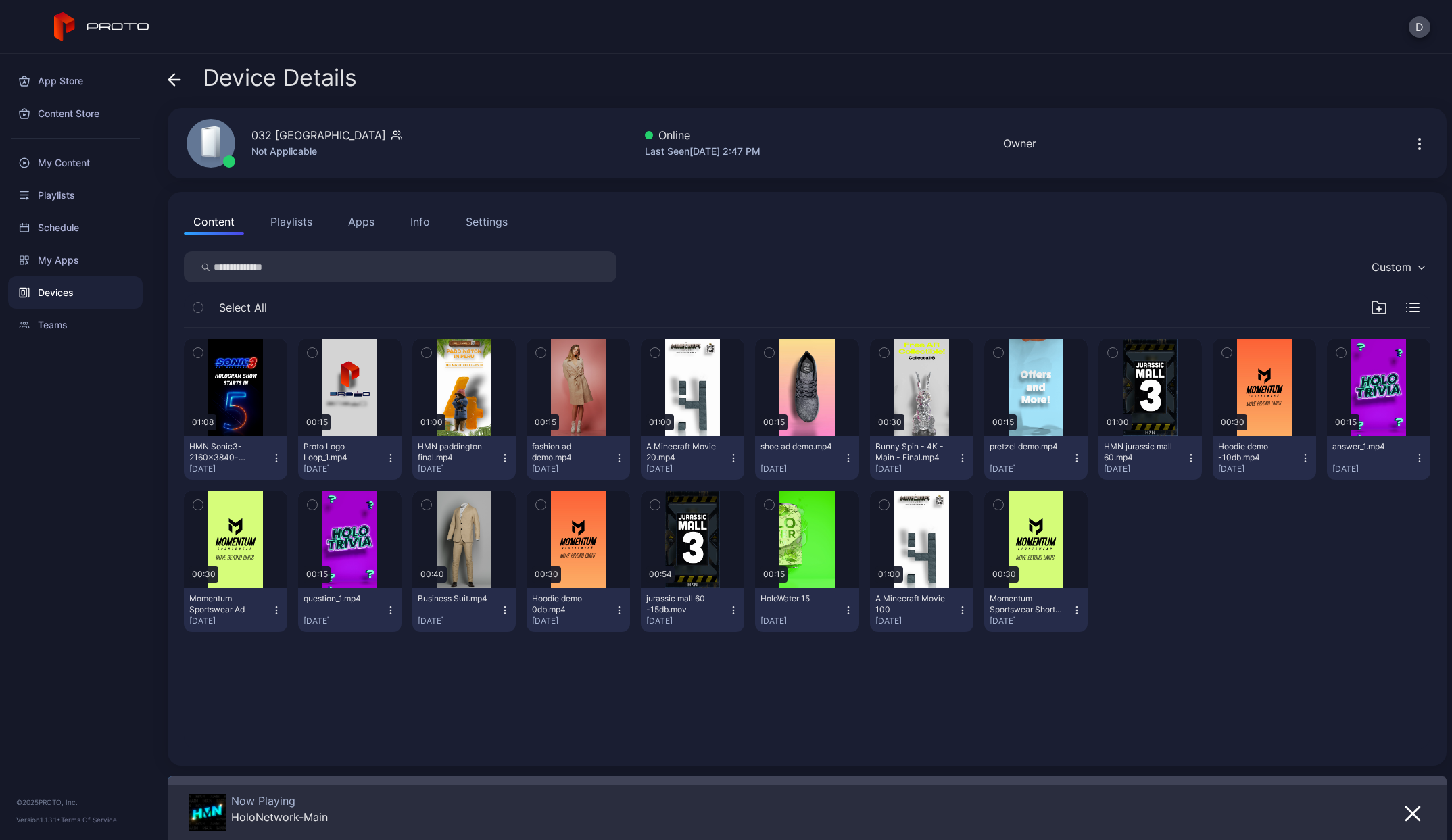
click at [481, 222] on div "Settings" at bounding box center [486, 222] width 42 height 17
